Goal: Information Seeking & Learning: Learn about a topic

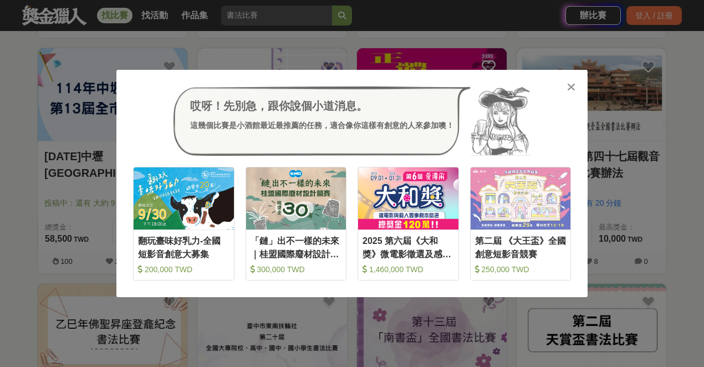
click at [568, 84] on icon at bounding box center [571, 87] width 8 height 11
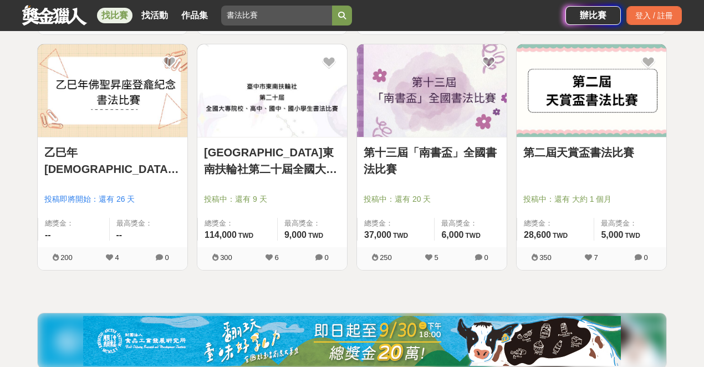
scroll to position [887, 0]
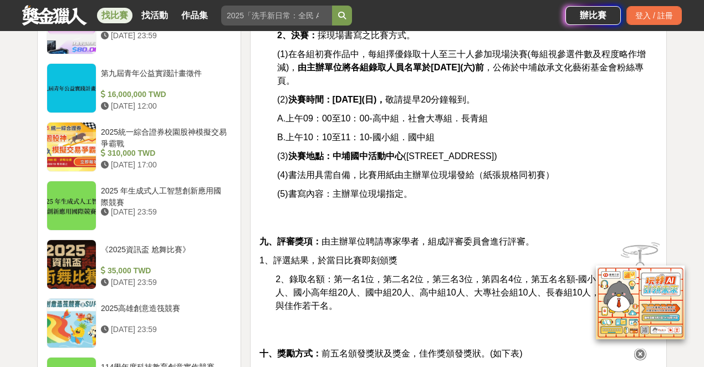
scroll to position [1072, 0]
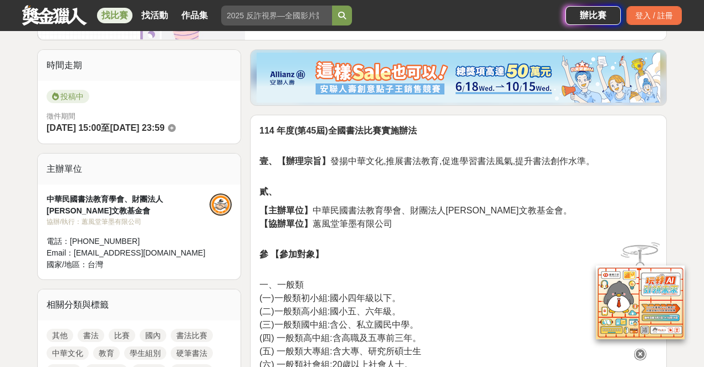
scroll to position [37, 0]
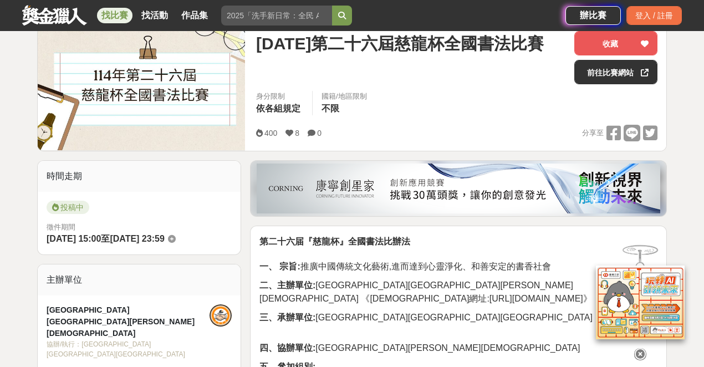
scroll to position [147, 0]
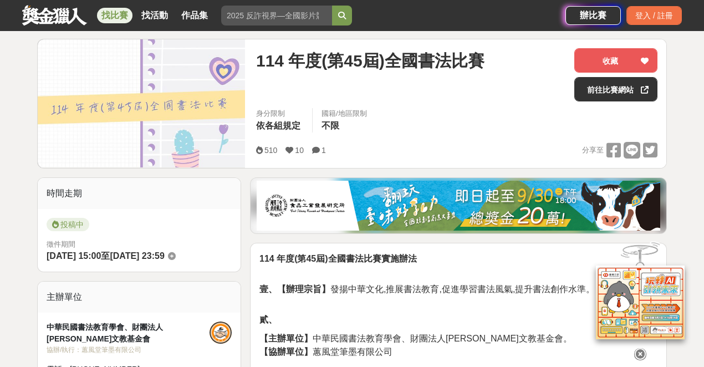
scroll to position [111, 0]
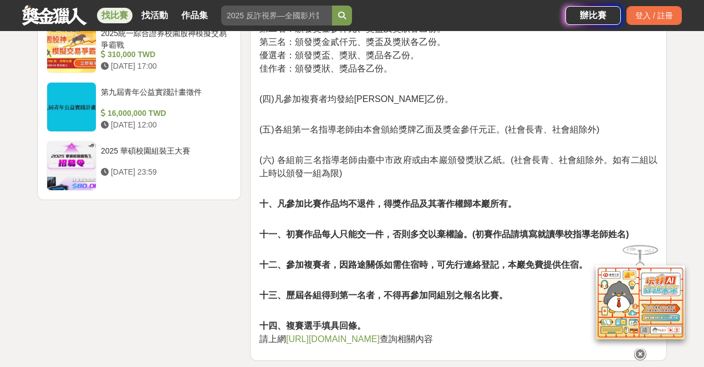
scroll to position [1405, 0]
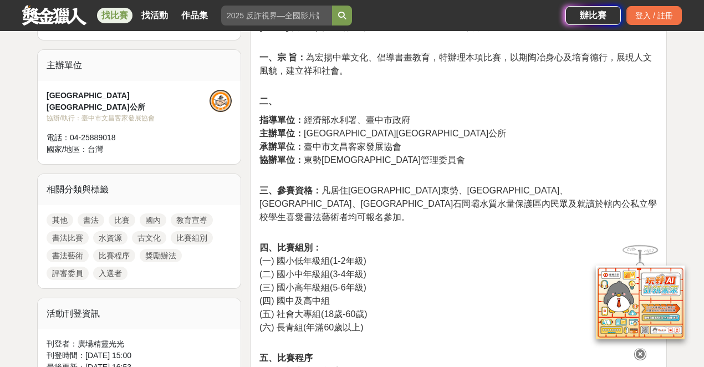
scroll to position [369, 0]
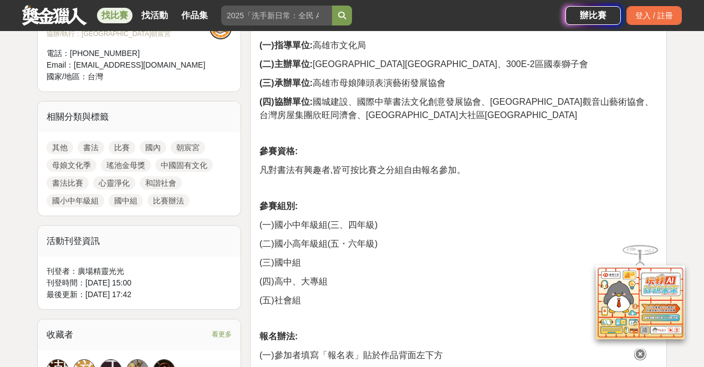
scroll to position [369, 0]
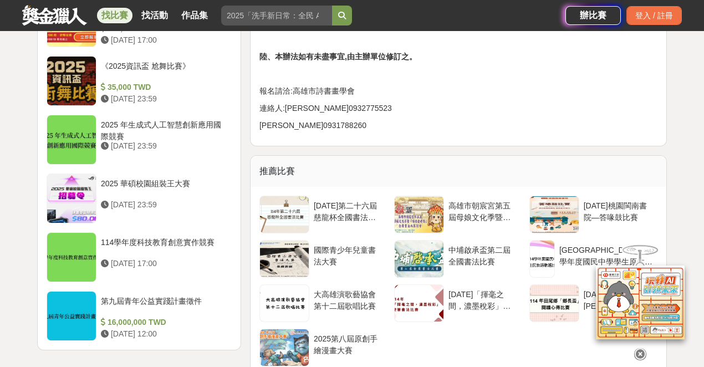
scroll to position [1256, 0]
